Goal: Information Seeking & Learning: Learn about a topic

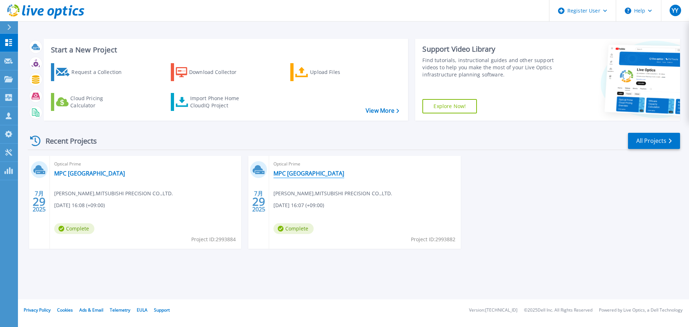
click at [293, 174] on link "MPC [GEOGRAPHIC_DATA]" at bounding box center [309, 173] width 71 height 7
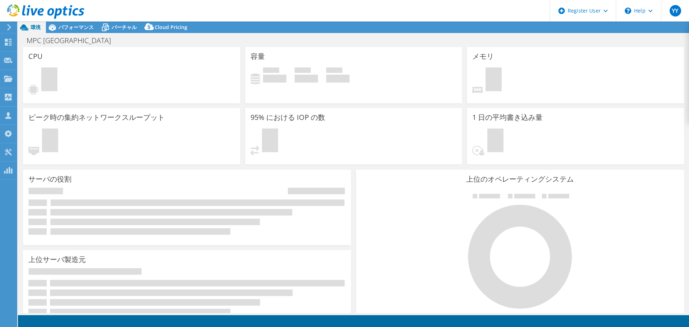
select select "USD"
select select "[GEOGRAPHIC_DATA]"
select select "JPY"
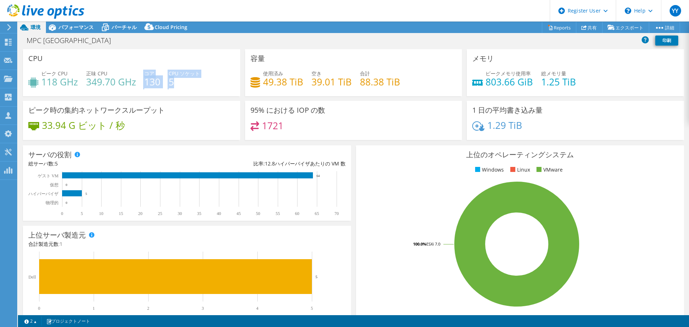
drag, startPoint x: 143, startPoint y: 82, endPoint x: 179, endPoint y: 82, distance: 36.3
click at [179, 82] on div "ピーク CPU 118 GHz 正味 CPU 349.70 GHz コア 130 CPU ソケット 5" at bounding box center [131, 81] width 206 height 23
click at [222, 111] on div "ピーク時の集約ネットワークスループット 33.94 G ビット / 秒" at bounding box center [131, 120] width 217 height 39
click at [673, 11] on span "YY" at bounding box center [675, 10] width 11 height 11
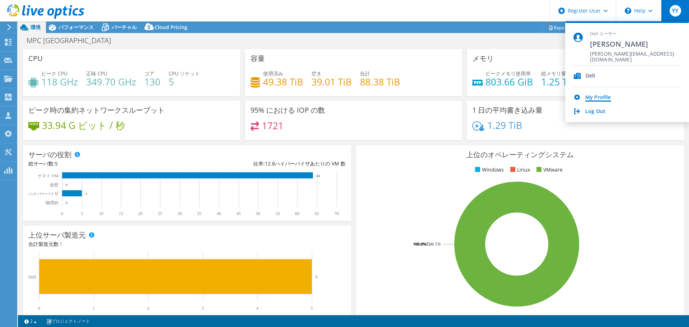
click at [601, 98] on link "My Profile" at bounding box center [598, 97] width 25 height 7
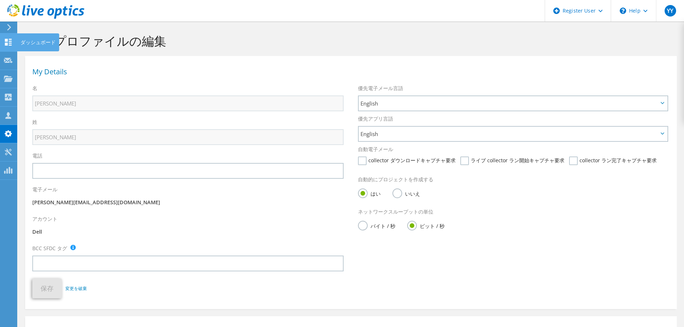
click at [32, 44] on div "ダッシュボード" at bounding box center [38, 42] width 42 height 18
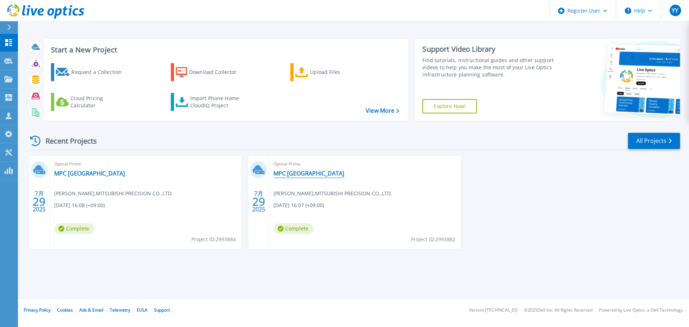
click at [290, 171] on link "MPC [GEOGRAPHIC_DATA]" at bounding box center [309, 173] width 71 height 7
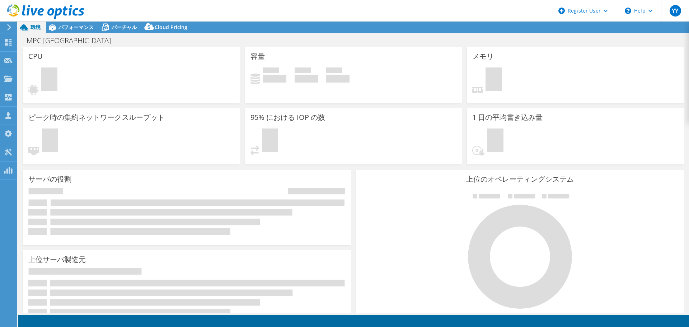
select select "[GEOGRAPHIC_DATA]"
select select "JPY"
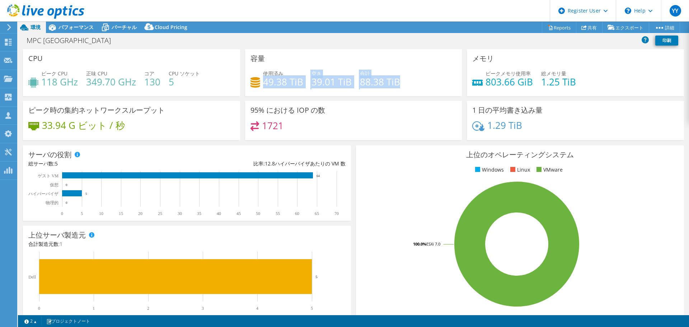
drag, startPoint x: 261, startPoint y: 83, endPoint x: 416, endPoint y: 76, distance: 154.9
click at [416, 76] on div "使用済み 49.38 TiB 空き 39.01 TiB 合計 88.38 TiB" at bounding box center [354, 81] width 206 height 23
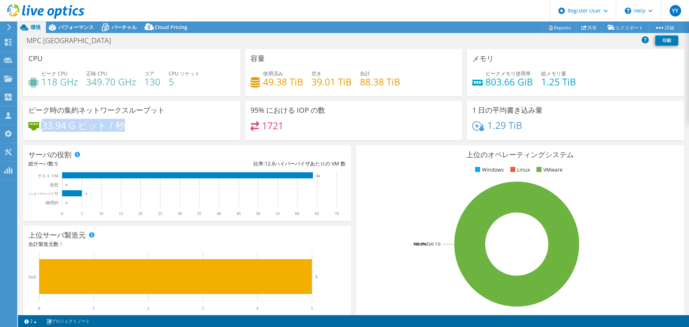
drag, startPoint x: 106, startPoint y: 123, endPoint x: 41, endPoint y: 124, distance: 64.6
click at [41, 124] on div "33.94 G ビット / 秒" at bounding box center [131, 128] width 206 height 15
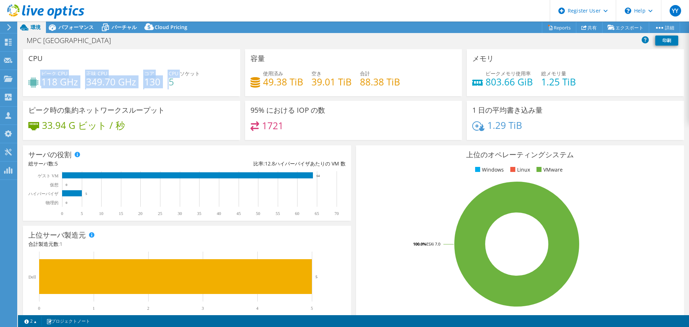
drag, startPoint x: 180, startPoint y: 77, endPoint x: 39, endPoint y: 75, distance: 141.1
click at [39, 75] on div "ピーク CPU 118 GHz 正味 CPU 349.70 GHz コア 130 CPU ソケット 5" at bounding box center [131, 81] width 206 height 23
click at [181, 113] on div "ピーク時の集約ネットワークスループット 33.94 G ビット / 秒" at bounding box center [131, 120] width 217 height 39
drag, startPoint x: 145, startPoint y: 80, endPoint x: 160, endPoint y: 80, distance: 15.1
click at [160, 80] on div "ピーク CPU 118 GHz 正味 CPU 349.70 GHz コア 130 CPU ソケット 5" at bounding box center [131, 81] width 206 height 23
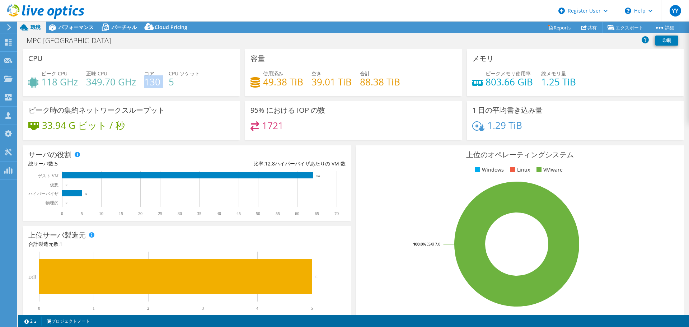
click at [156, 83] on h4 "130" at bounding box center [152, 82] width 16 height 8
click at [78, 24] on div at bounding box center [42, 12] width 84 height 24
click at [78, 26] on span "パフォーマンス" at bounding box center [76, 27] width 35 height 7
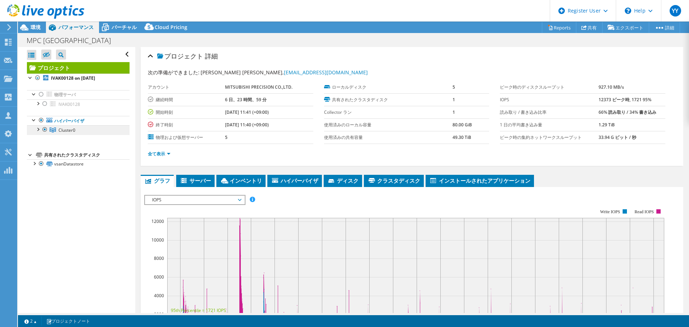
click at [79, 132] on link "Cluster0" at bounding box center [78, 129] width 103 height 9
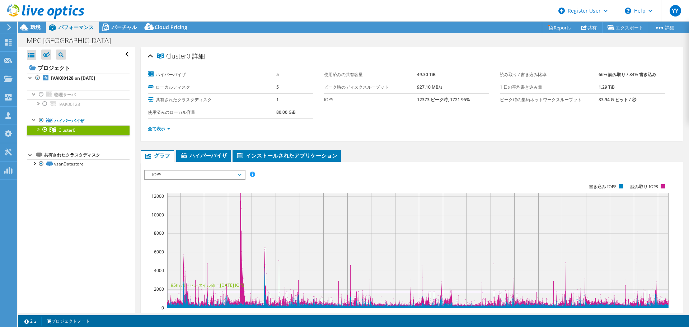
click at [39, 132] on div at bounding box center [37, 128] width 7 height 7
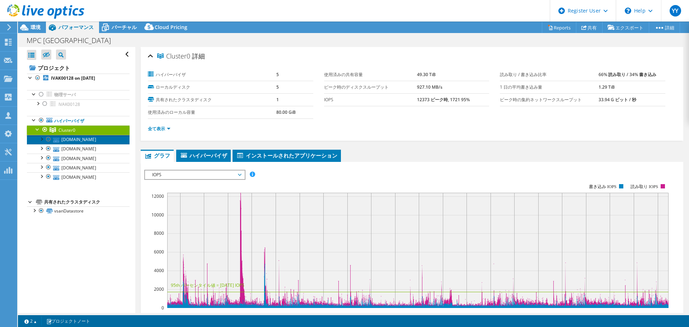
click at [87, 138] on link "[DOMAIN_NAME]" at bounding box center [78, 139] width 103 height 9
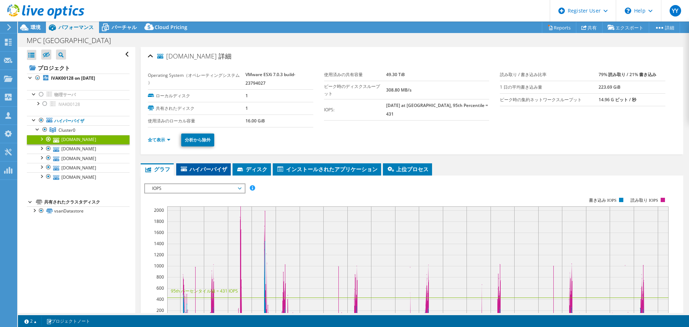
click at [198, 168] on span "ハイパーバイザ" at bounding box center [203, 169] width 47 height 7
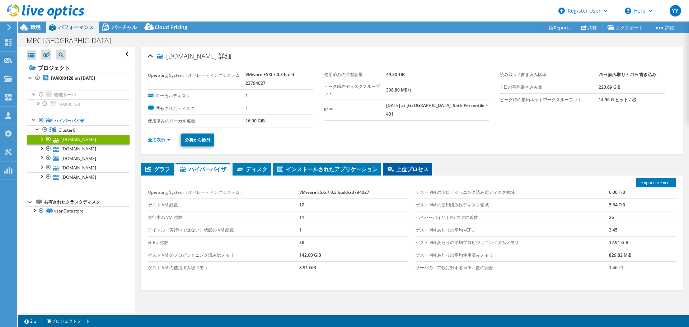
click at [420, 169] on span "上位プロセス" at bounding box center [408, 169] width 42 height 7
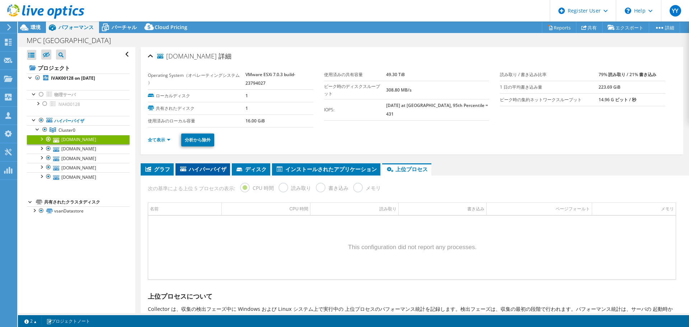
click at [202, 168] on span "ハイパーバイザ" at bounding box center [202, 169] width 47 height 7
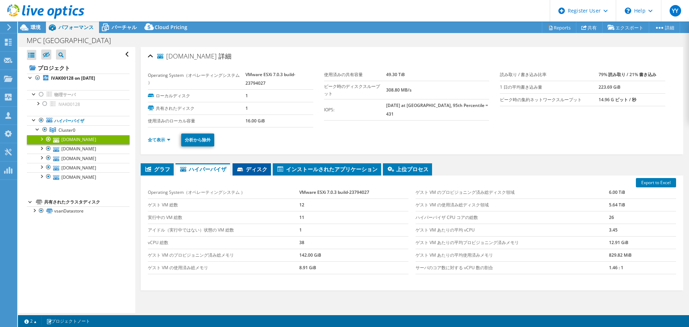
click at [246, 168] on span "ディスク" at bounding box center [251, 169] width 31 height 7
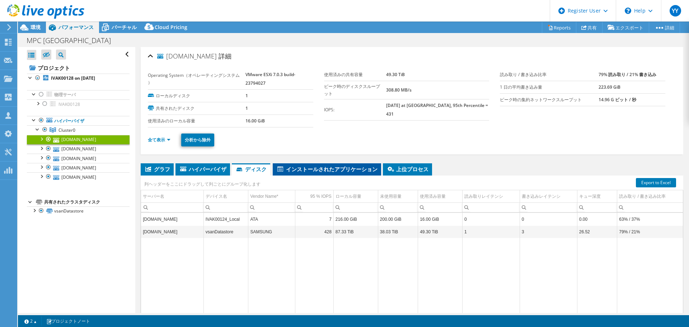
click at [298, 168] on span "インストールされたアプリケーション" at bounding box center [326, 169] width 101 height 7
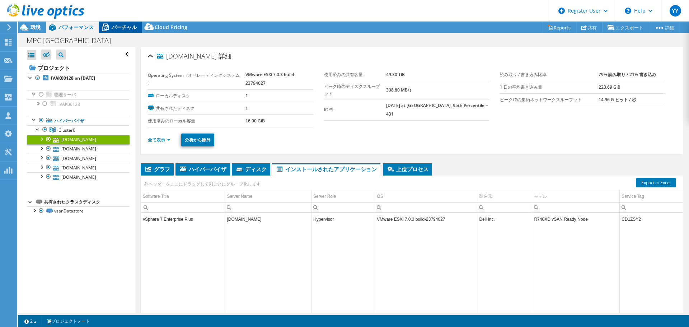
click at [126, 29] on span "バーチャル" at bounding box center [124, 27] width 25 height 7
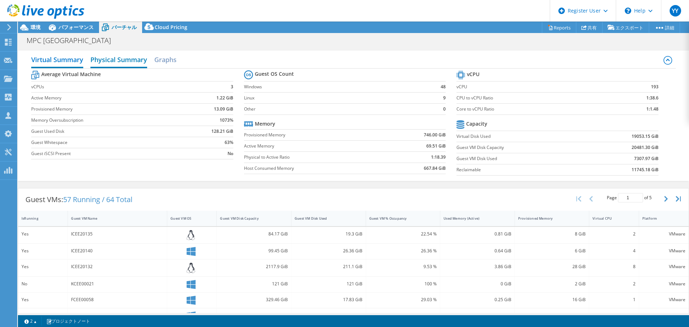
click at [132, 61] on h2 "Physical Summary" at bounding box center [118, 60] width 57 height 16
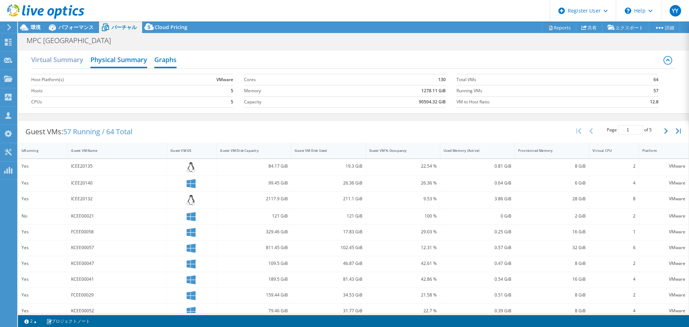
click at [172, 62] on h2 "Graphs" at bounding box center [165, 60] width 22 height 16
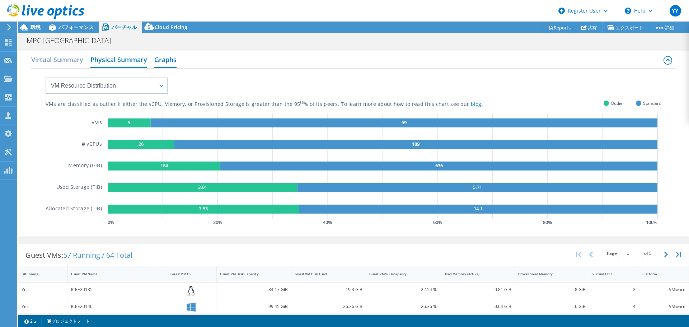
click at [125, 59] on h2 "Physical Summary" at bounding box center [118, 60] width 57 height 16
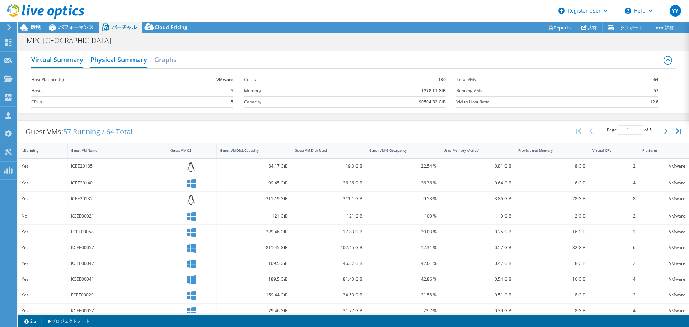
click at [49, 59] on h2 "Virtual Summary" at bounding box center [57, 60] width 52 height 16
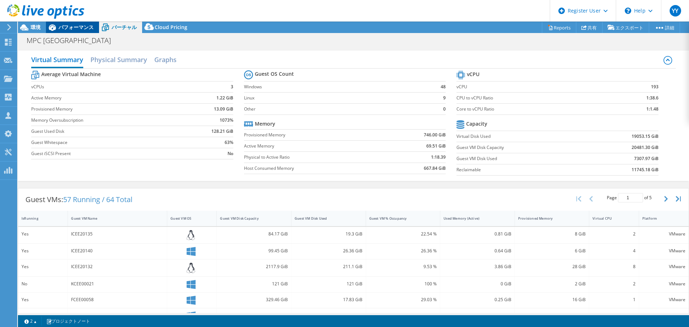
click at [82, 29] on span "パフォーマンス" at bounding box center [76, 27] width 35 height 7
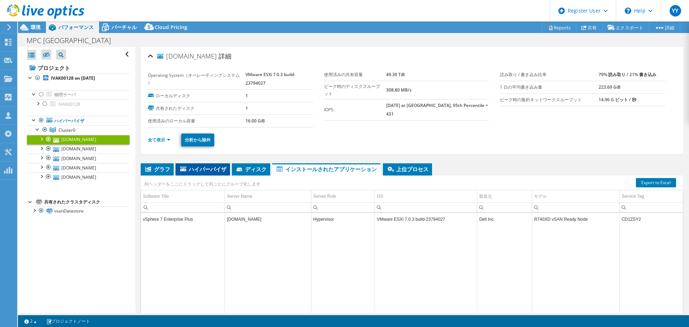
click at [190, 170] on span "ハイパーバイザ" at bounding box center [202, 169] width 47 height 7
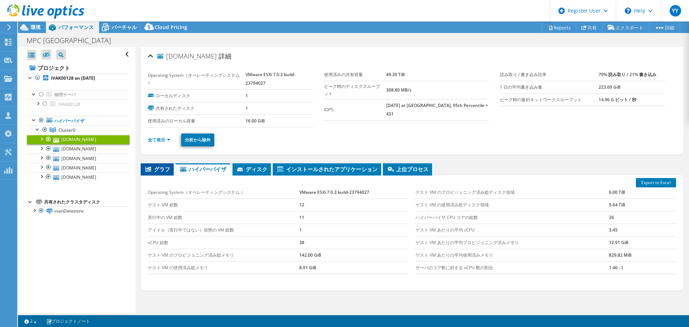
click at [163, 168] on span "グラフ" at bounding box center [157, 169] width 26 height 7
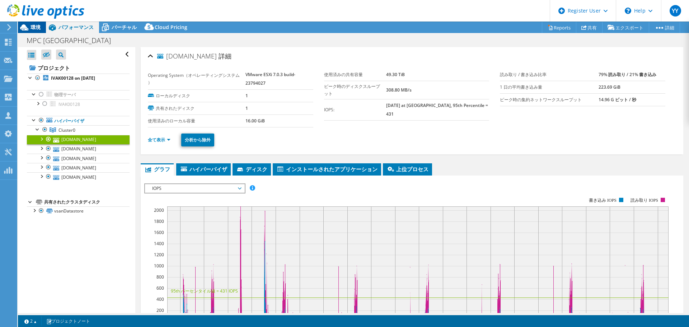
click at [36, 29] on span "環境" at bounding box center [36, 27] width 10 height 7
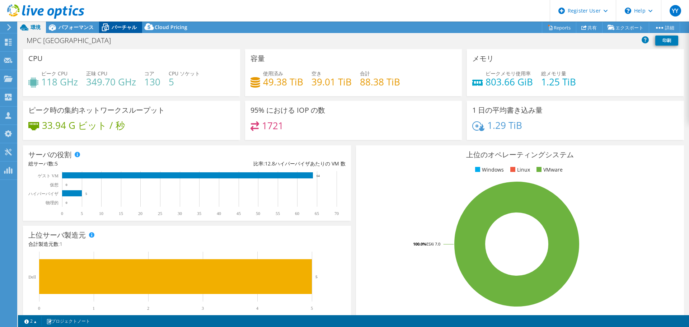
click at [120, 28] on span "バーチャル" at bounding box center [124, 27] width 25 height 7
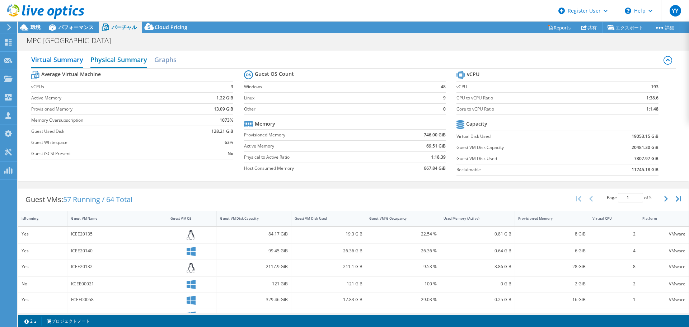
click at [120, 62] on h2 "Physical Summary" at bounding box center [118, 60] width 57 height 16
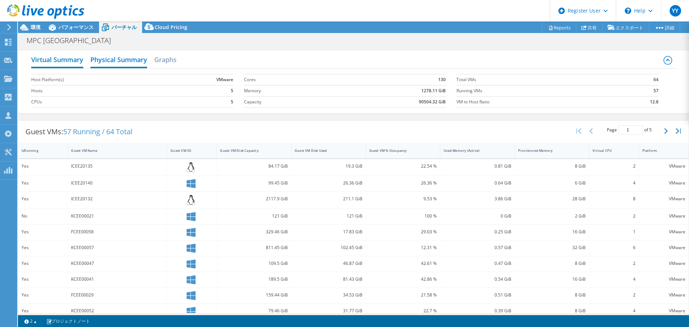
click at [66, 59] on h2 "Virtual Summary" at bounding box center [57, 60] width 52 height 16
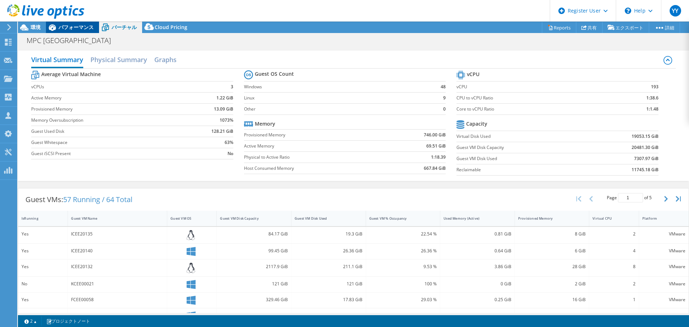
click at [71, 28] on span "パフォーマンス" at bounding box center [76, 27] width 35 height 7
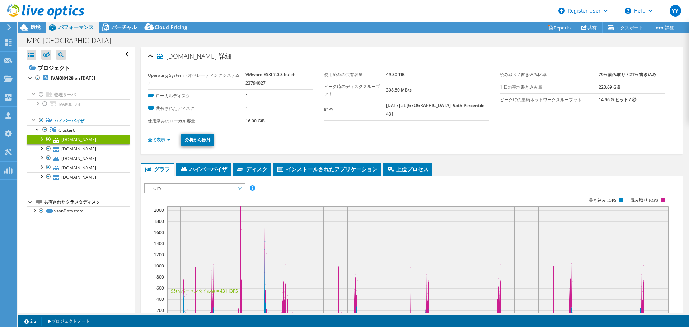
click at [168, 139] on link "全て表示" at bounding box center [159, 140] width 23 height 6
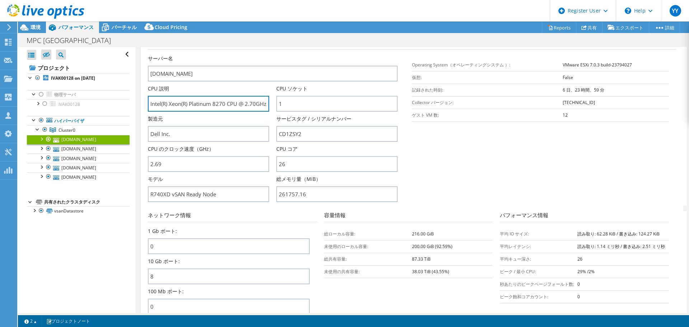
scroll to position [0, 25]
drag, startPoint x: 245, startPoint y: 104, endPoint x: 298, endPoint y: 105, distance: 53.1
click at [298, 55] on div "サーバー名 [DOMAIN_NAME] CPU 説明 Intel(R) Xeon(R) Platinum 8270 CPU @ 2.70GHz 2.69 GH…" at bounding box center [276, 55] width 257 height 0
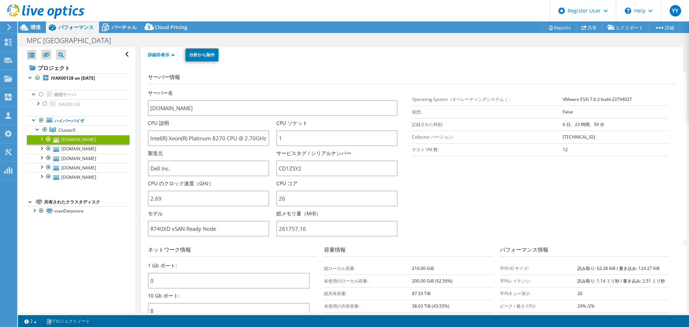
scroll to position [60, 0]
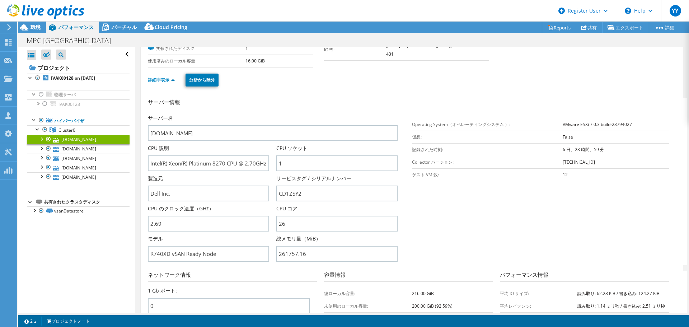
click at [488, 215] on section "サーバー情報 サーバー名 [DOMAIN_NAME] CPU 説明 Intel(R) Xeon(R) Platinum 8270 CPU @ 2.70GHz …" at bounding box center [414, 181] width 532 height 167
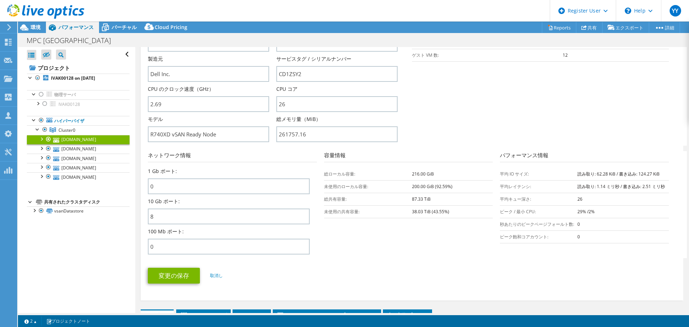
drag, startPoint x: 456, startPoint y: 185, endPoint x: 396, endPoint y: 185, distance: 59.6
click at [396, 185] on tr "未使用のローカル容量: 200.00 GiB (92.59%)" at bounding box center [408, 186] width 169 height 13
drag, startPoint x: 434, startPoint y: 172, endPoint x: 370, endPoint y: 171, distance: 63.5
click at [370, 171] on tr "総ローカル容量: 216.00 GiB" at bounding box center [408, 174] width 169 height 13
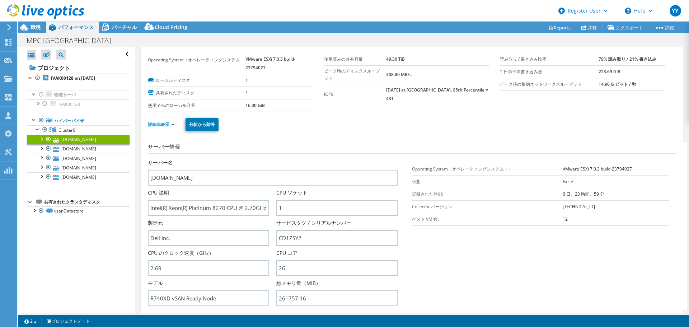
scroll to position [0, 0]
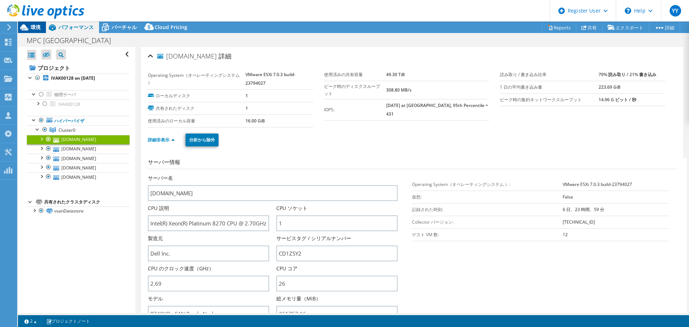
click at [33, 26] on span "環境" at bounding box center [36, 27] width 10 height 7
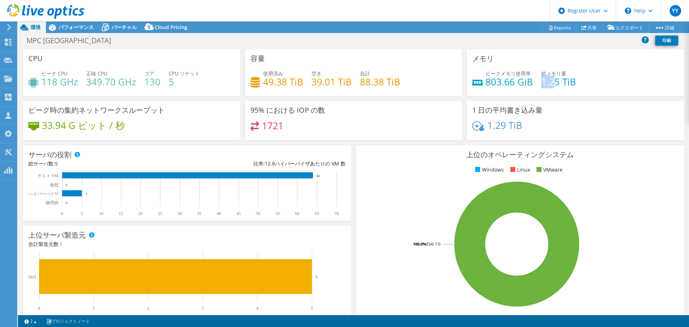
drag, startPoint x: 538, startPoint y: 82, endPoint x: 552, endPoint y: 81, distance: 14.0
click at [552, 81] on h4 "1.25 TiB" at bounding box center [558, 82] width 35 height 8
drag, startPoint x: 89, startPoint y: 81, endPoint x: 106, endPoint y: 81, distance: 17.2
click at [106, 81] on h4 "349.70 GHz" at bounding box center [111, 82] width 50 height 8
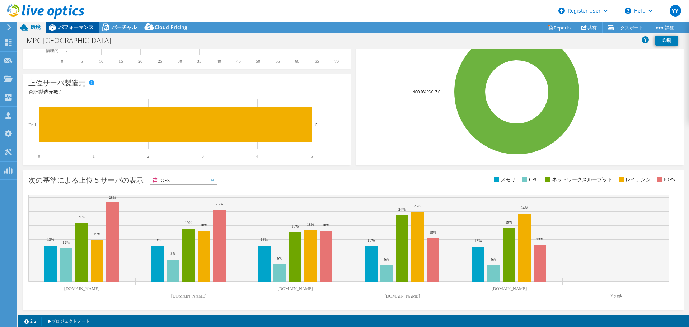
click at [83, 29] on span "パフォーマンス" at bounding box center [76, 27] width 35 height 7
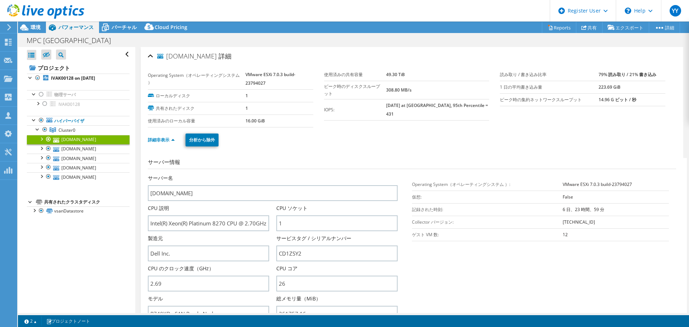
scroll to position [0, 0]
click at [72, 129] on span "Cluster0" at bounding box center [67, 130] width 17 height 6
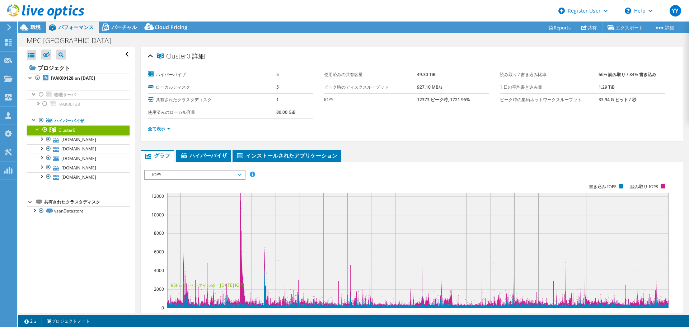
click at [211, 174] on span "IOPS" at bounding box center [195, 175] width 92 height 9
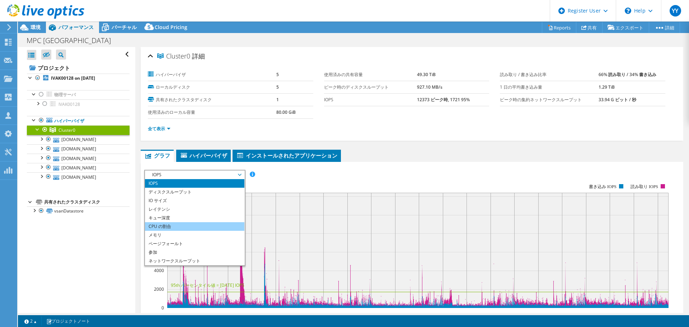
click at [204, 225] on li "CPU の割合" at bounding box center [194, 226] width 99 height 9
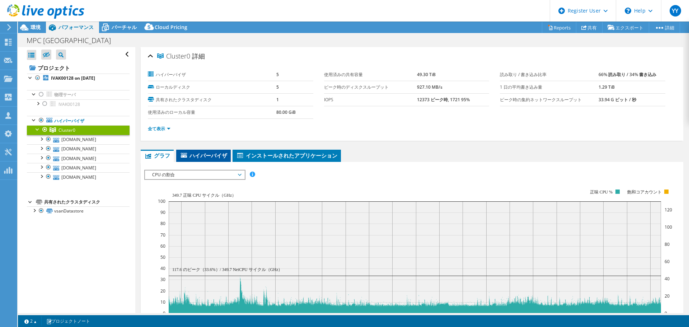
click at [211, 155] on span "ハイパーバイザ" at bounding box center [203, 155] width 47 height 7
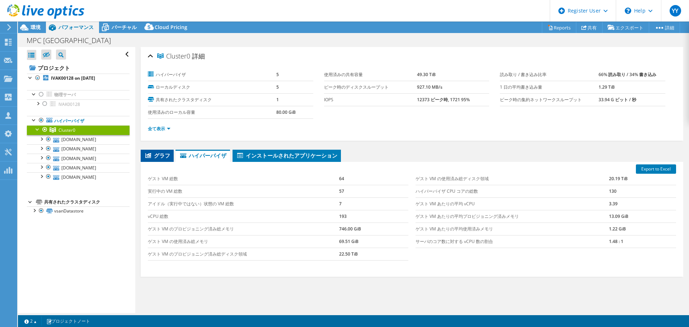
click at [156, 155] on span "グラフ" at bounding box center [157, 155] width 26 height 7
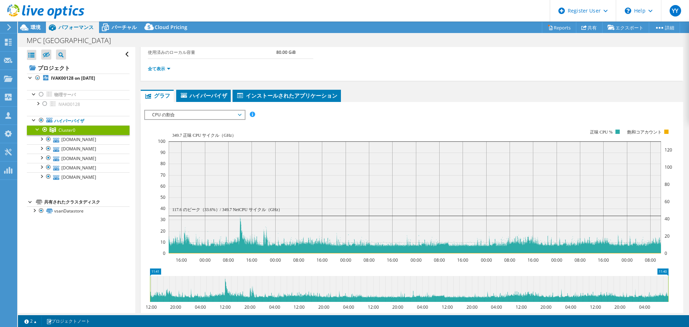
scroll to position [120, 0]
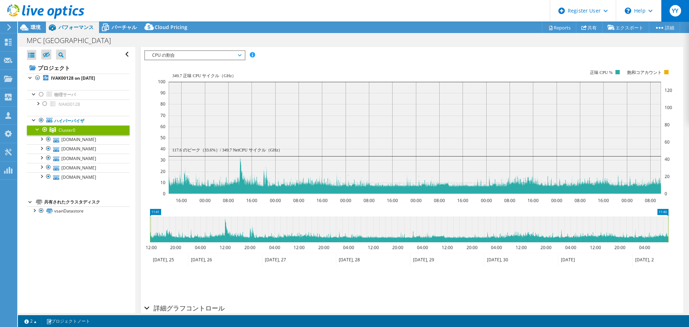
click at [674, 12] on span "YY" at bounding box center [675, 10] width 11 height 11
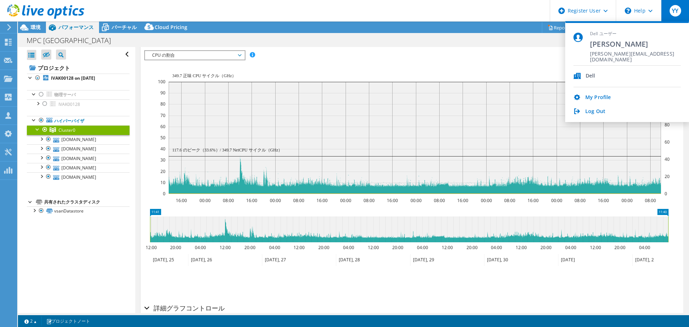
click at [452, 63] on rect at bounding box center [415, 132] width 514 height 144
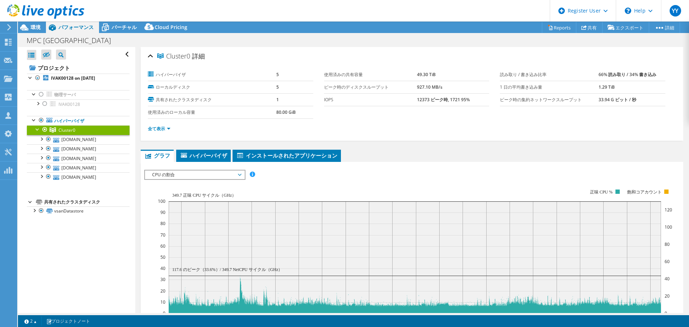
scroll to position [60, 0]
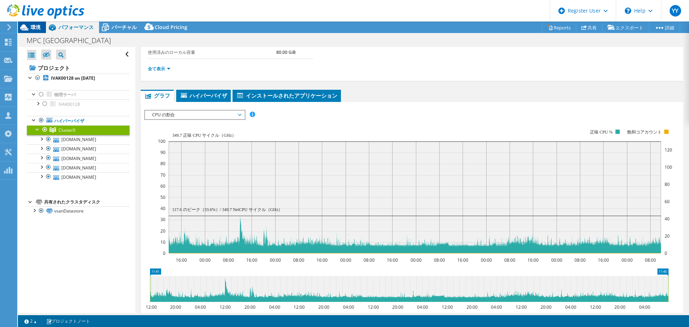
click at [37, 26] on span "環境" at bounding box center [36, 27] width 10 height 7
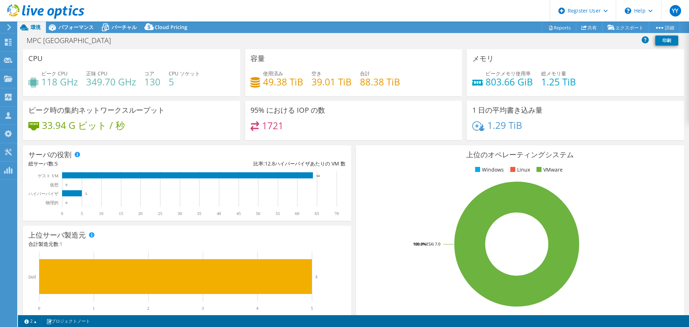
drag, startPoint x: 64, startPoint y: 24, endPoint x: 121, endPoint y: 64, distance: 70.4
click at [64, 24] on div at bounding box center [42, 12] width 84 height 24
click at [80, 31] on div "パフォーマンス" at bounding box center [72, 27] width 53 height 11
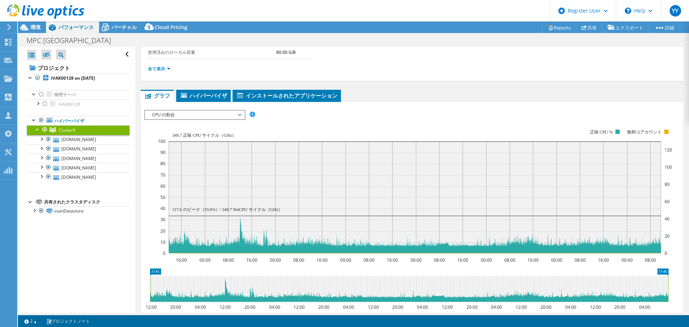
click at [199, 115] on span "CPU の割合" at bounding box center [195, 115] width 92 height 9
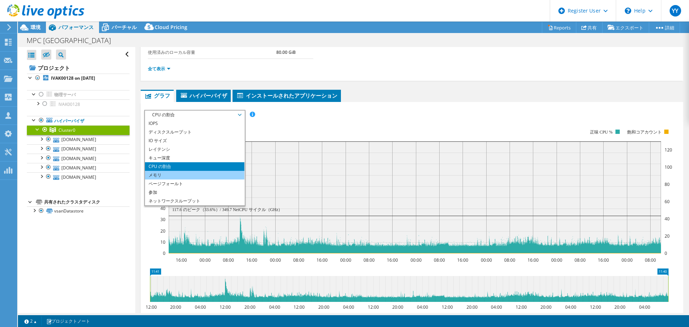
click at [182, 177] on li "メモリ" at bounding box center [194, 175] width 99 height 9
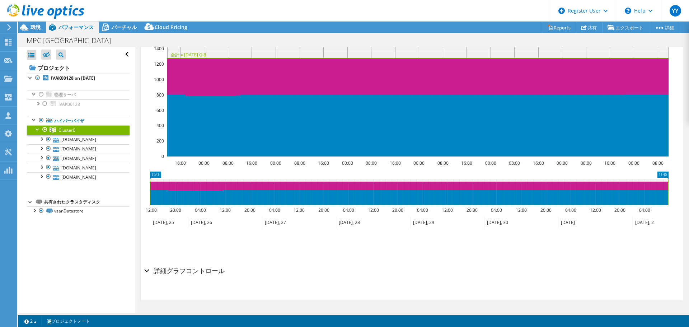
scroll to position [0, 0]
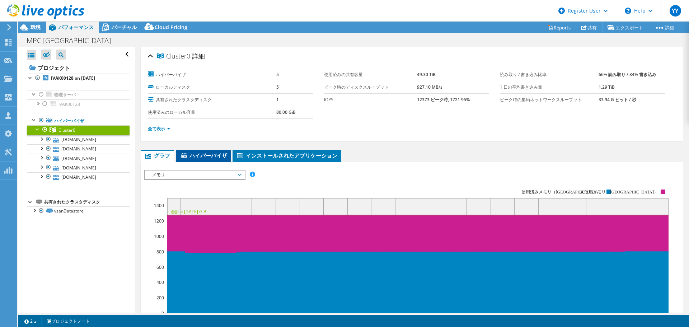
click at [215, 155] on span "ハイパーバイザ" at bounding box center [203, 155] width 47 height 7
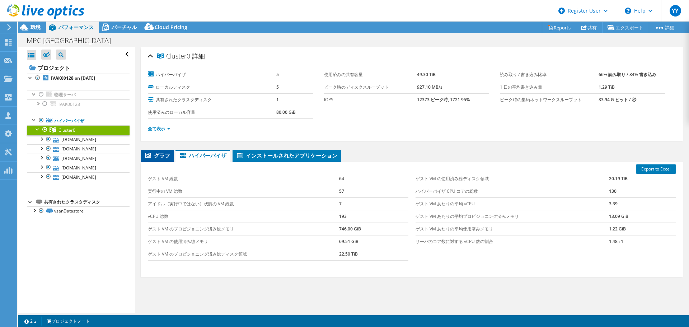
click at [152, 156] on span "グラフ" at bounding box center [157, 155] width 26 height 7
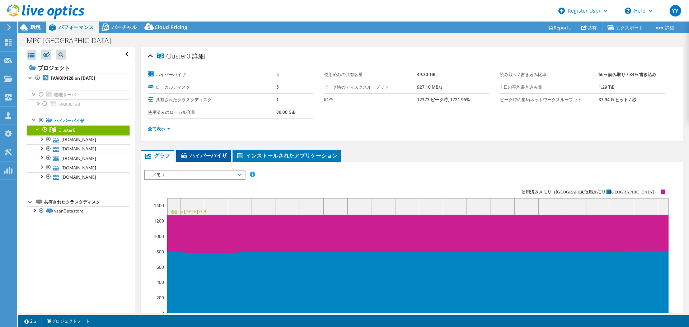
click at [197, 157] on span "ハイパーバイザ" at bounding box center [203, 155] width 47 height 7
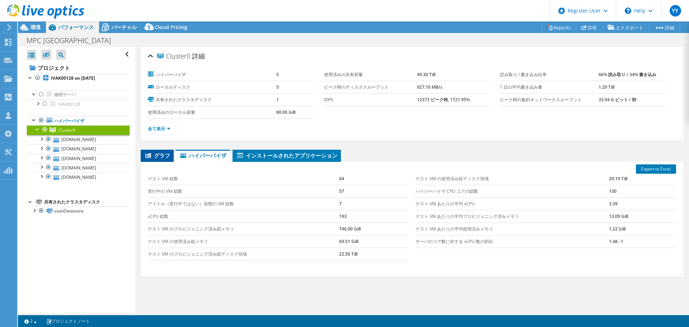
drag, startPoint x: 156, startPoint y: 153, endPoint x: 180, endPoint y: 169, distance: 29.0
click at [156, 153] on span "グラフ" at bounding box center [157, 155] width 26 height 7
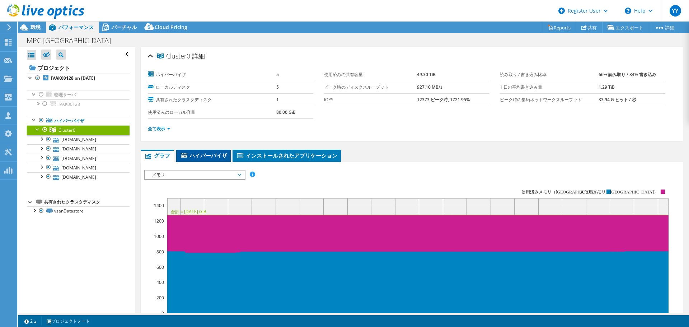
click at [201, 154] on span "ハイパーバイザ" at bounding box center [203, 155] width 47 height 7
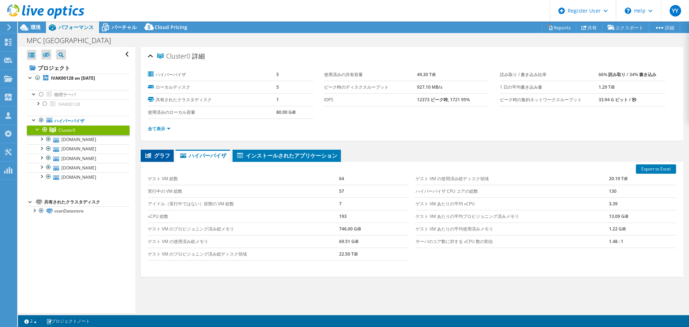
click at [164, 153] on span "グラフ" at bounding box center [157, 155] width 26 height 7
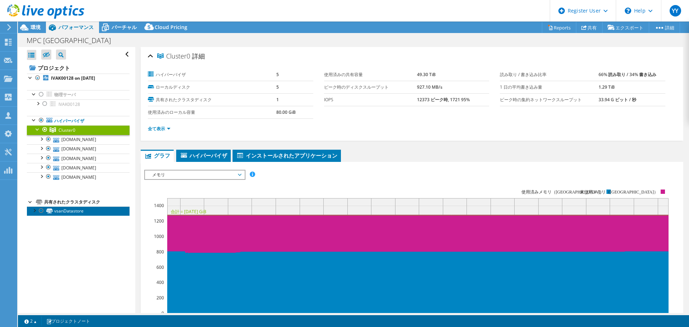
click at [80, 213] on link "vsanDatastore" at bounding box center [78, 210] width 103 height 9
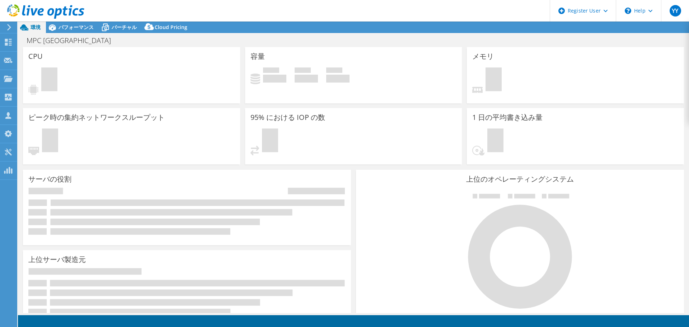
select select "[GEOGRAPHIC_DATA]"
select select "JPY"
